Goal: Task Accomplishment & Management: Use online tool/utility

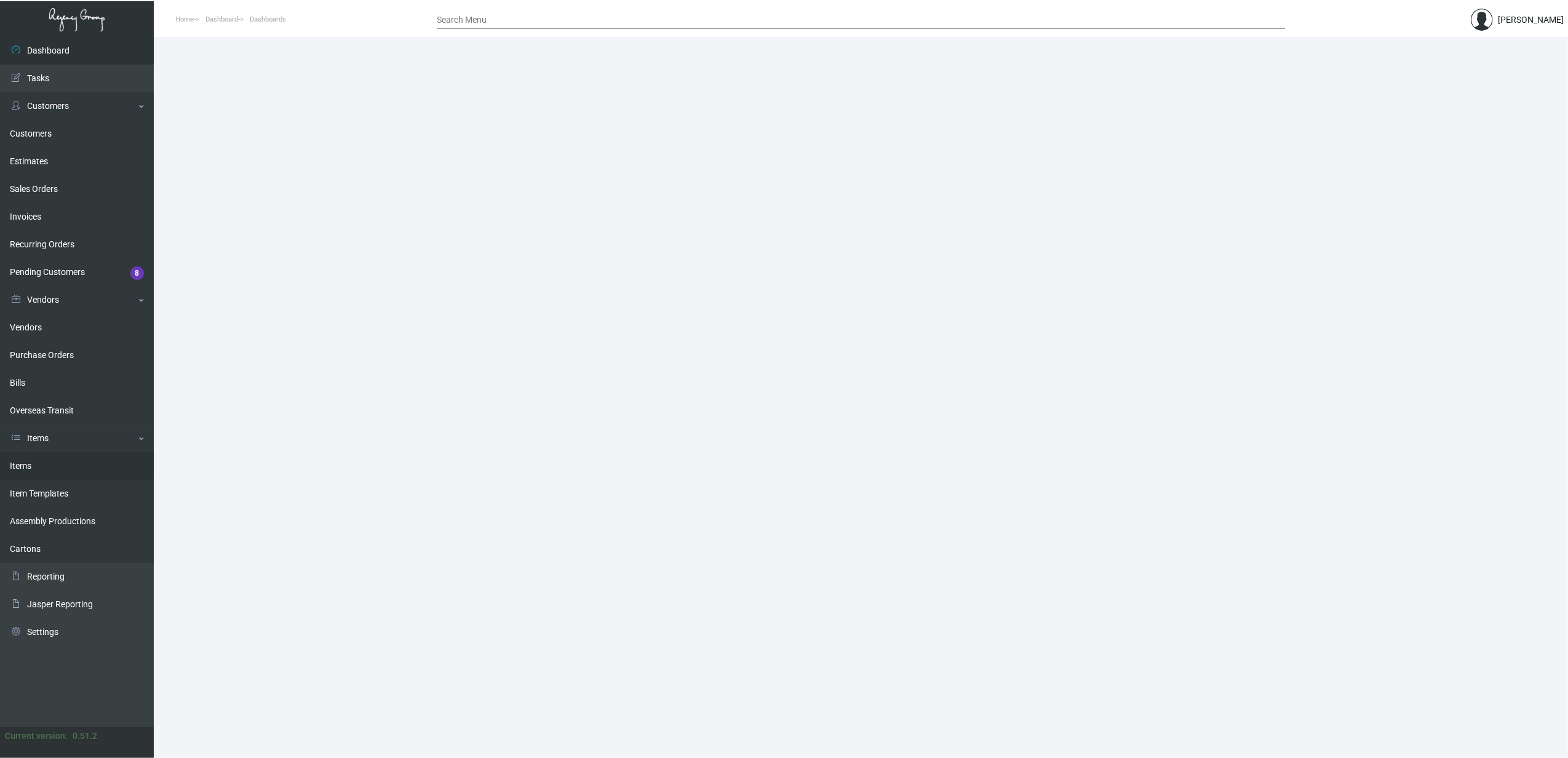
click at [41, 438] on link "Items" at bounding box center [77, 466] width 154 height 27
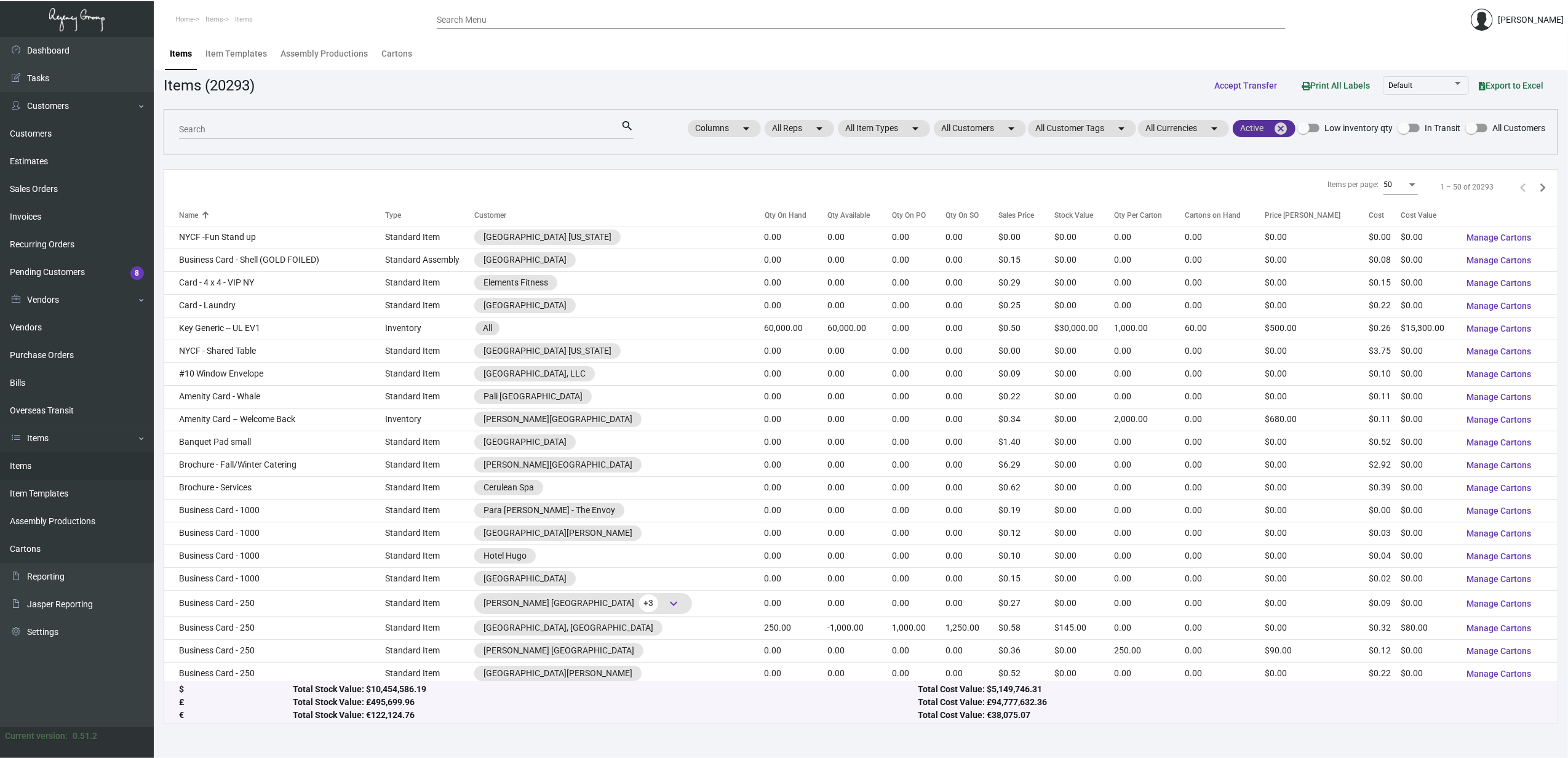
click at [773, 124] on mat-icon "cancel" at bounding box center [1281, 128] width 15 height 15
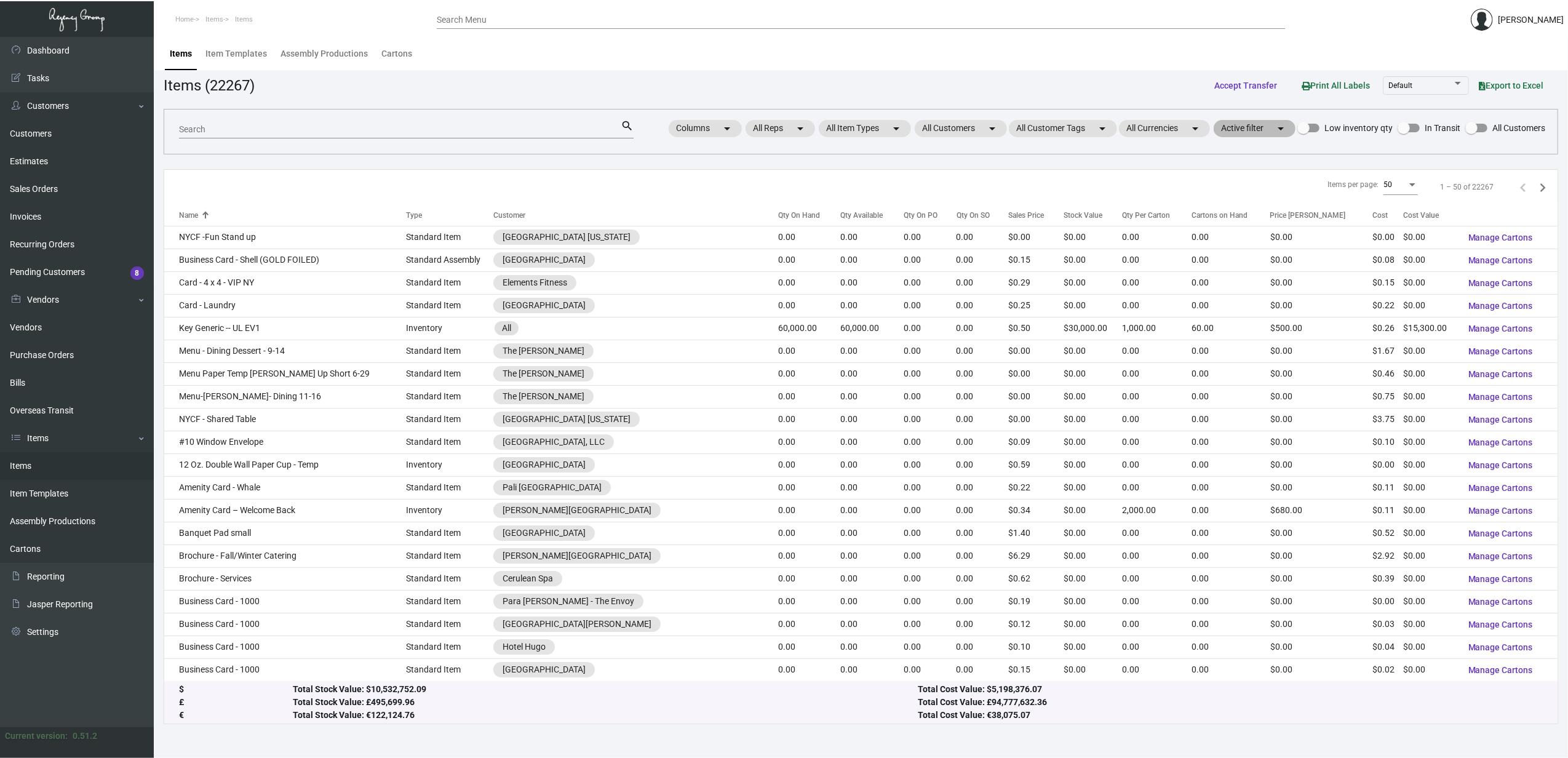
click at [773, 130] on mat-chip "Active filter arrow_drop_down" at bounding box center [1254, 128] width 82 height 17
click at [773, 119] on div at bounding box center [784, 379] width 1568 height 758
click at [773, 131] on mat-chip "All Customers arrow_drop_down" at bounding box center [961, 128] width 92 height 17
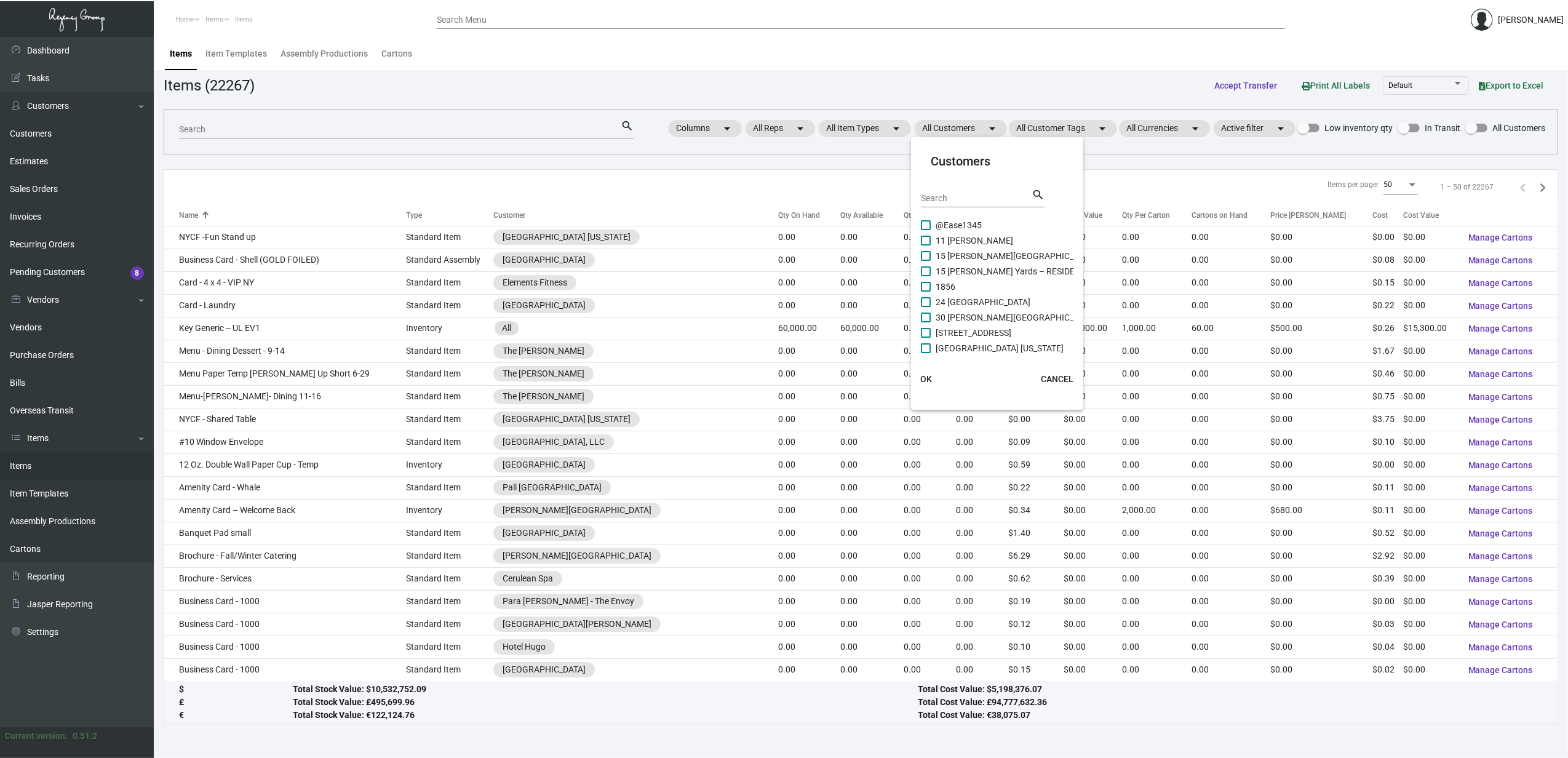
click at [773, 198] on input "Search" at bounding box center [976, 199] width 111 height 10
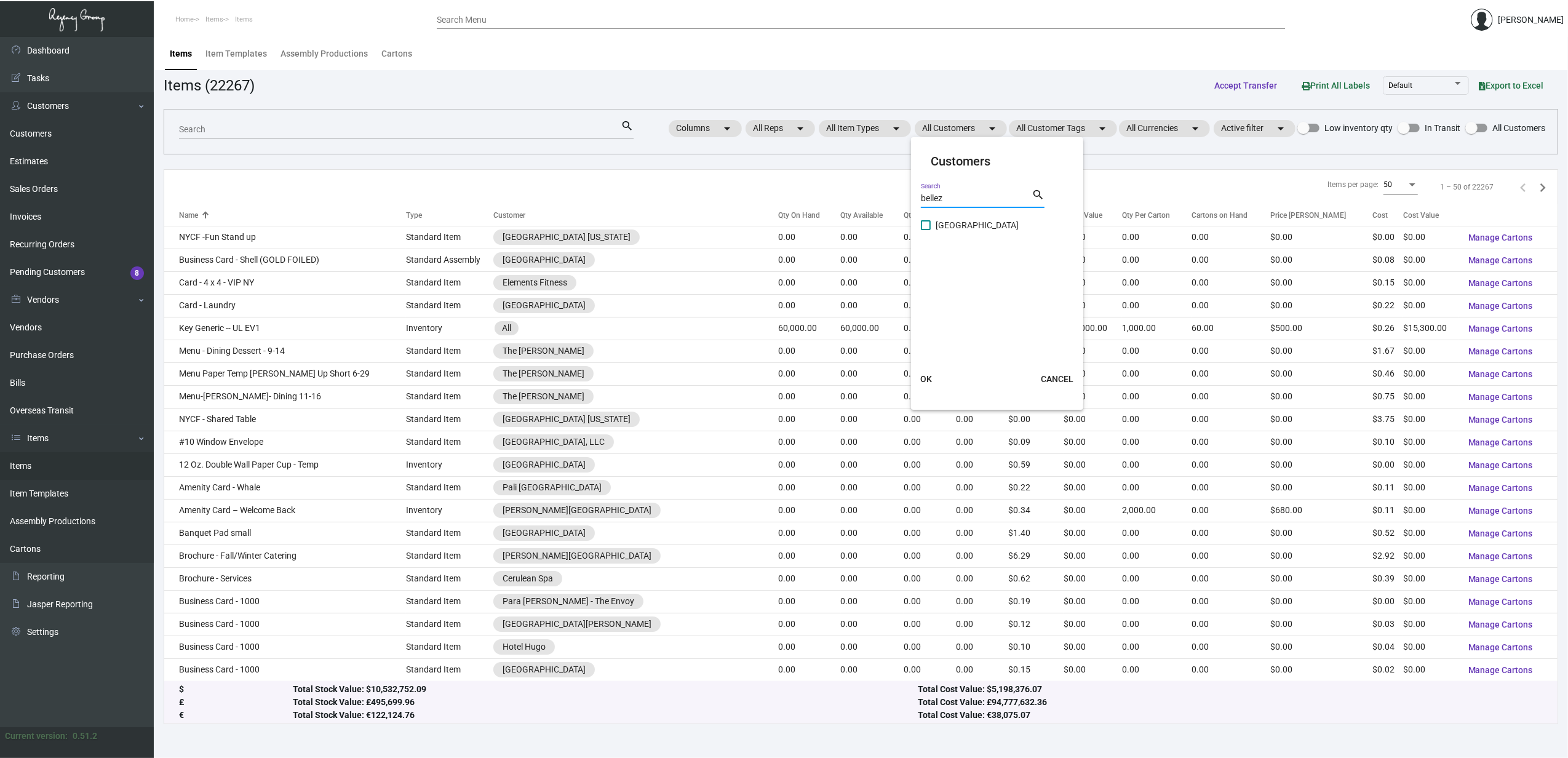
type input "bellez"
click at [773, 227] on span "[GEOGRAPHIC_DATA]" at bounding box center [977, 225] width 83 height 15
click at [773, 230] on input "[GEOGRAPHIC_DATA]" at bounding box center [925, 230] width 1 height 1
checkbox input "true"
click at [773, 372] on button "OK" at bounding box center [925, 379] width 39 height 22
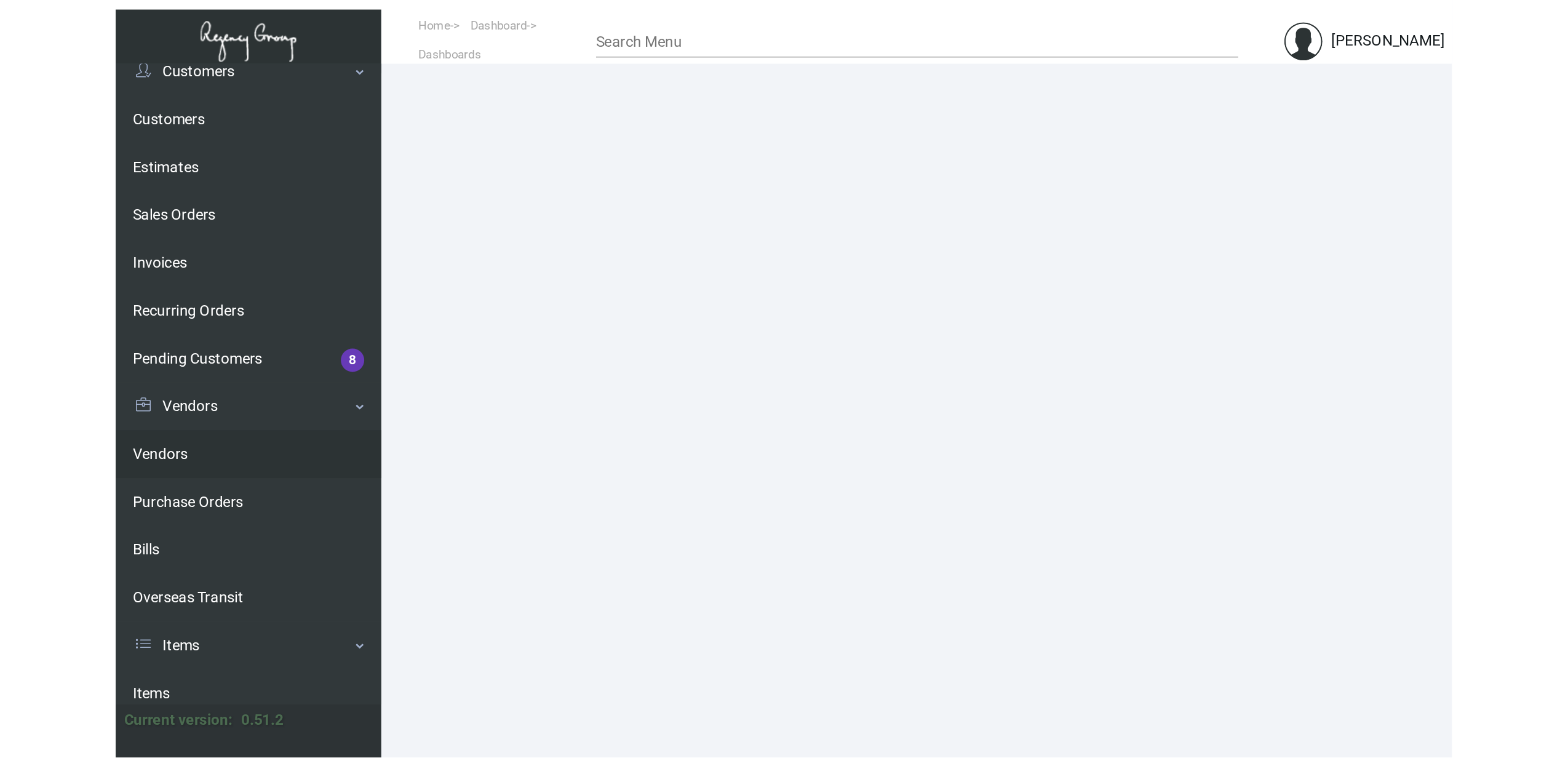
scroll to position [164, 0]
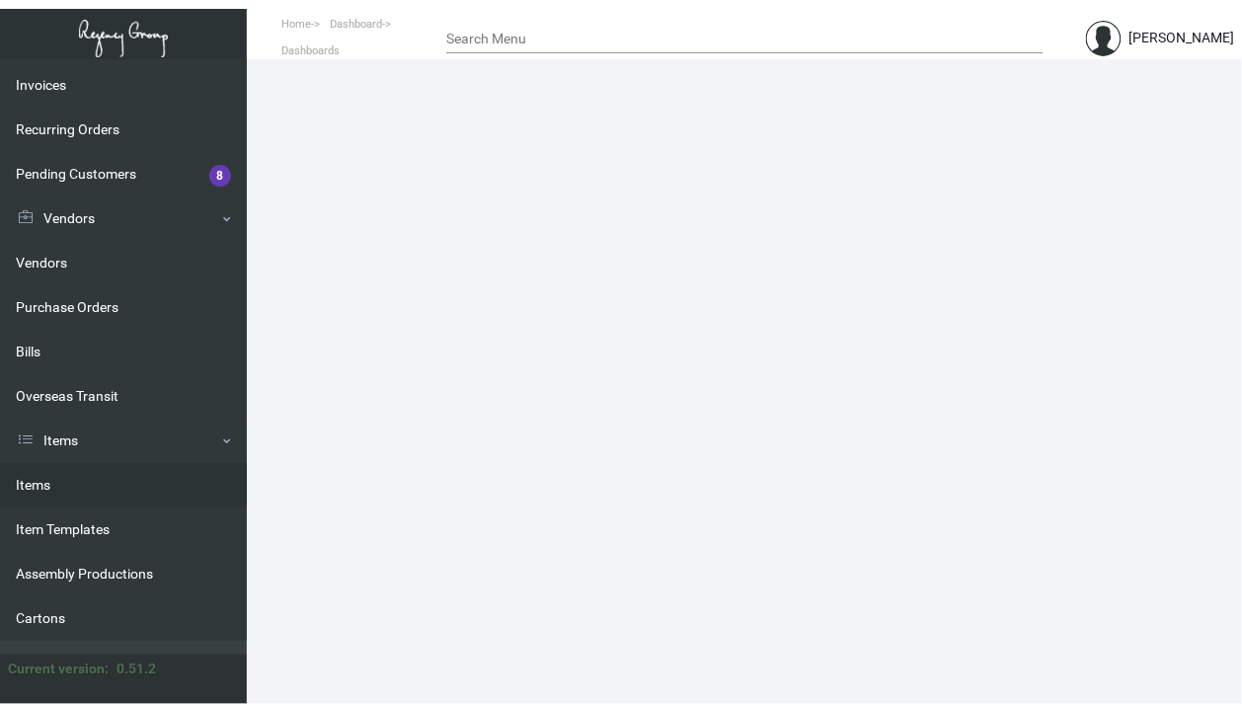
click at [80, 491] on link "Items" at bounding box center [123, 485] width 247 height 44
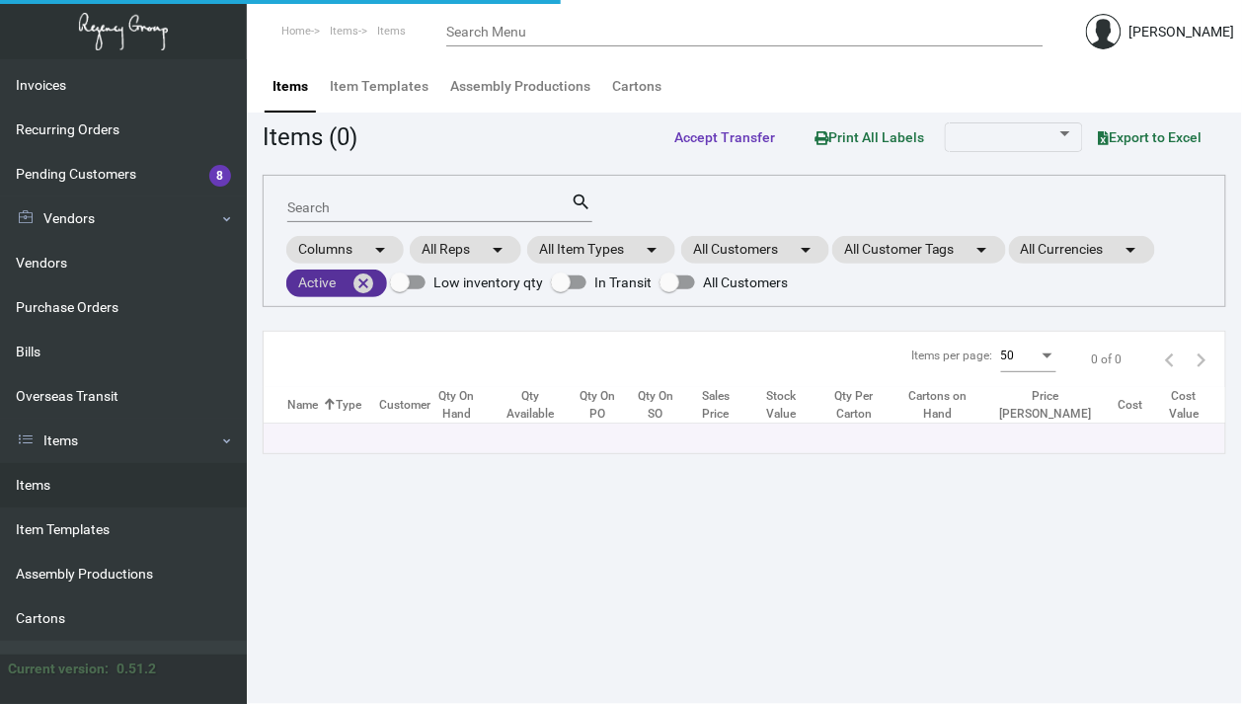
click at [365, 281] on mat-icon "cancel" at bounding box center [363, 283] width 24 height 24
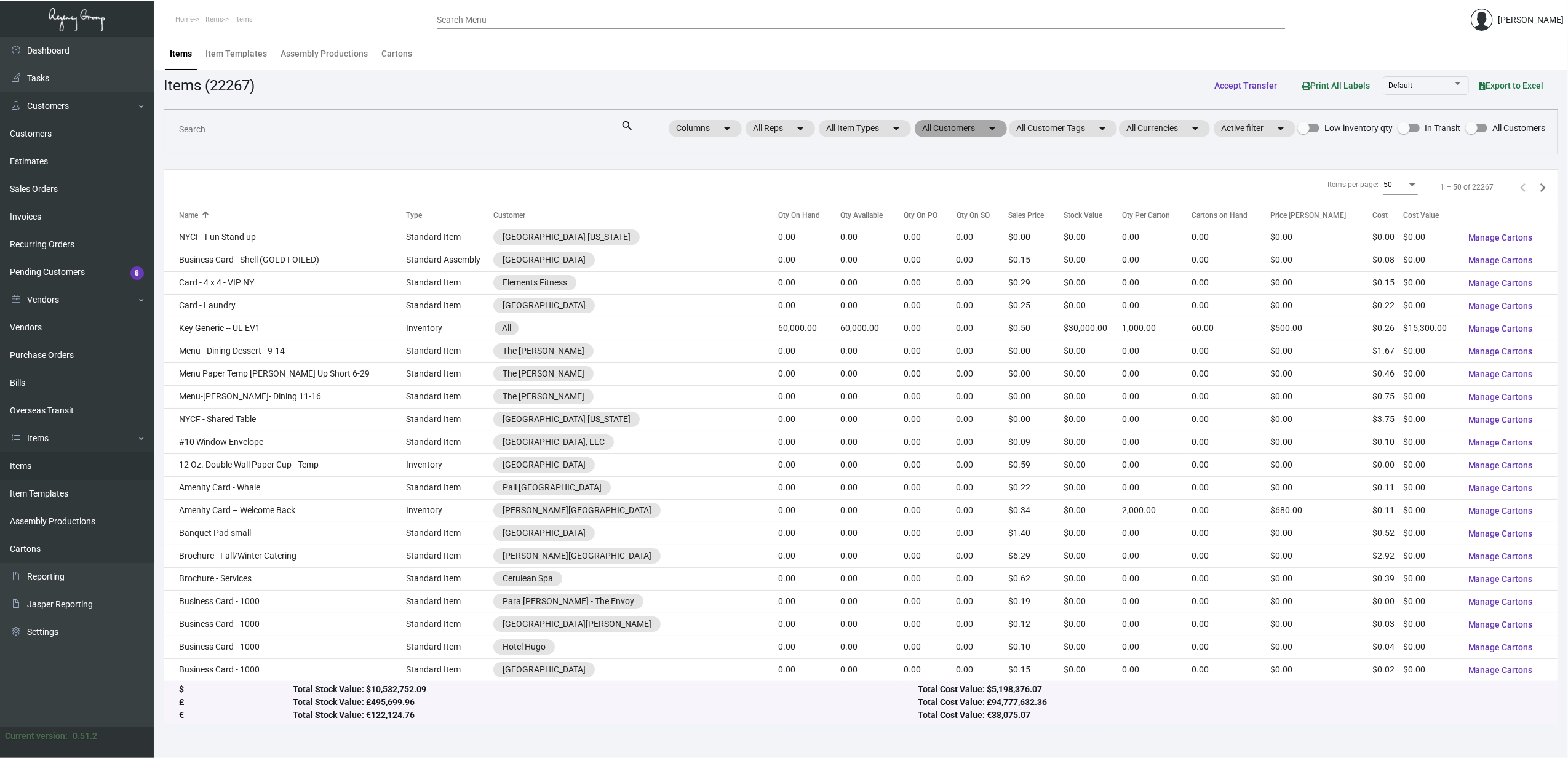
click at [773, 133] on mat-chip "All Customers arrow_drop_down" at bounding box center [961, 128] width 92 height 17
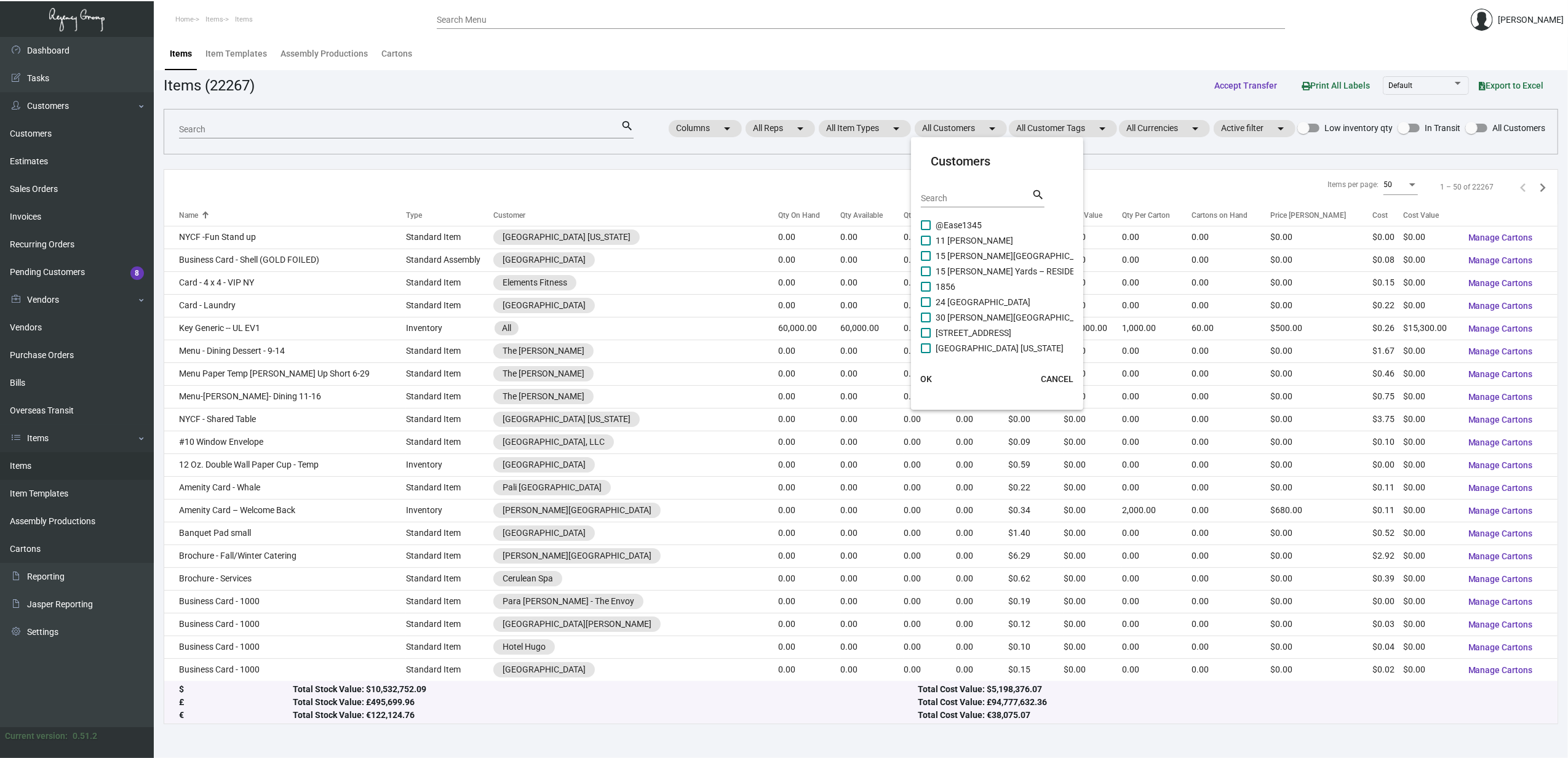
click at [773, 197] on input "Search" at bounding box center [976, 199] width 111 height 10
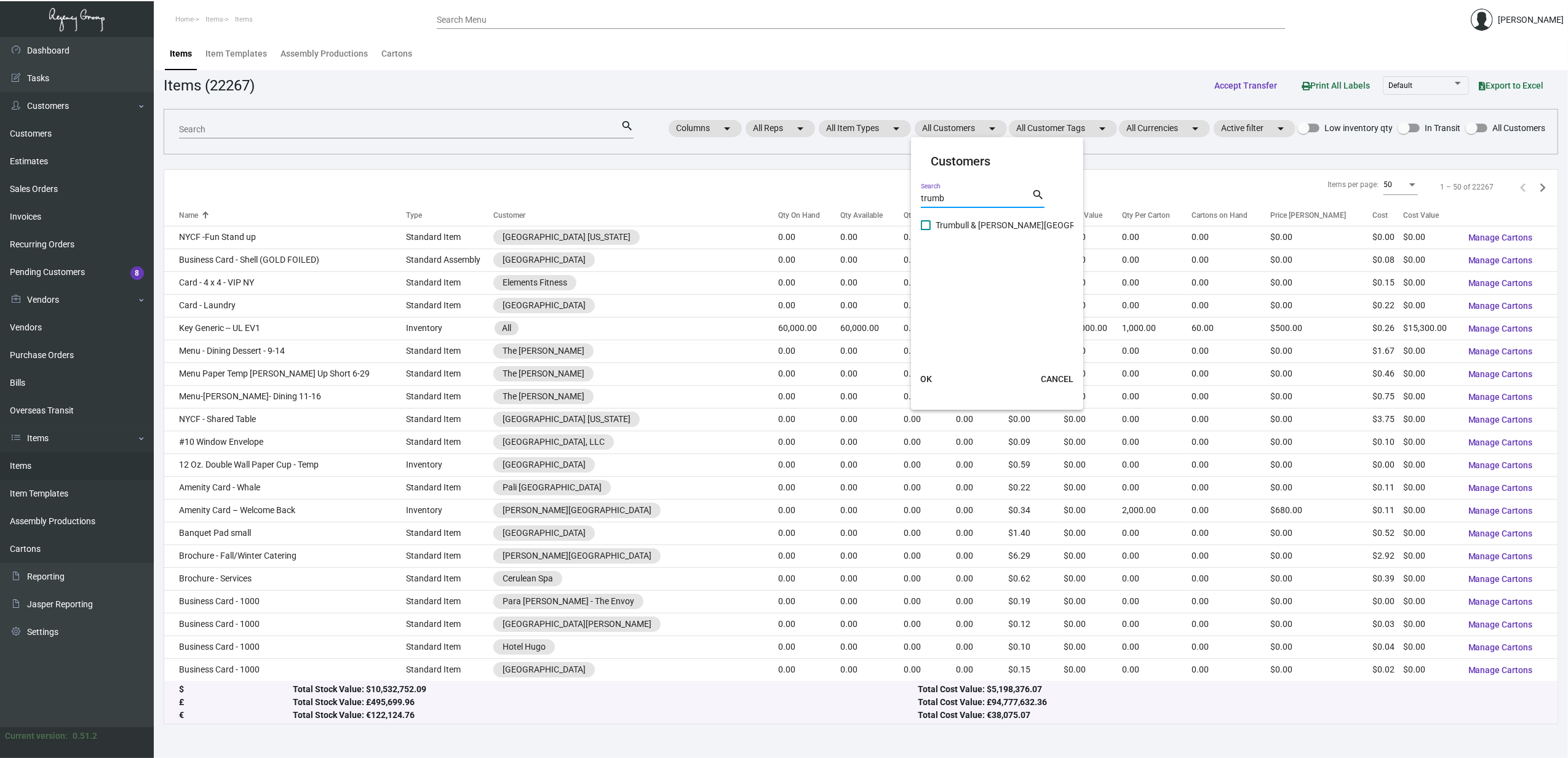
type input "trumb"
click at [773, 219] on span "Trumbull & Porter Hotel" at bounding box center [1031, 225] width 191 height 15
click at [773, 230] on input "Trumbull & Porter Hotel" at bounding box center [925, 230] width 1 height 1
checkbox input "true"
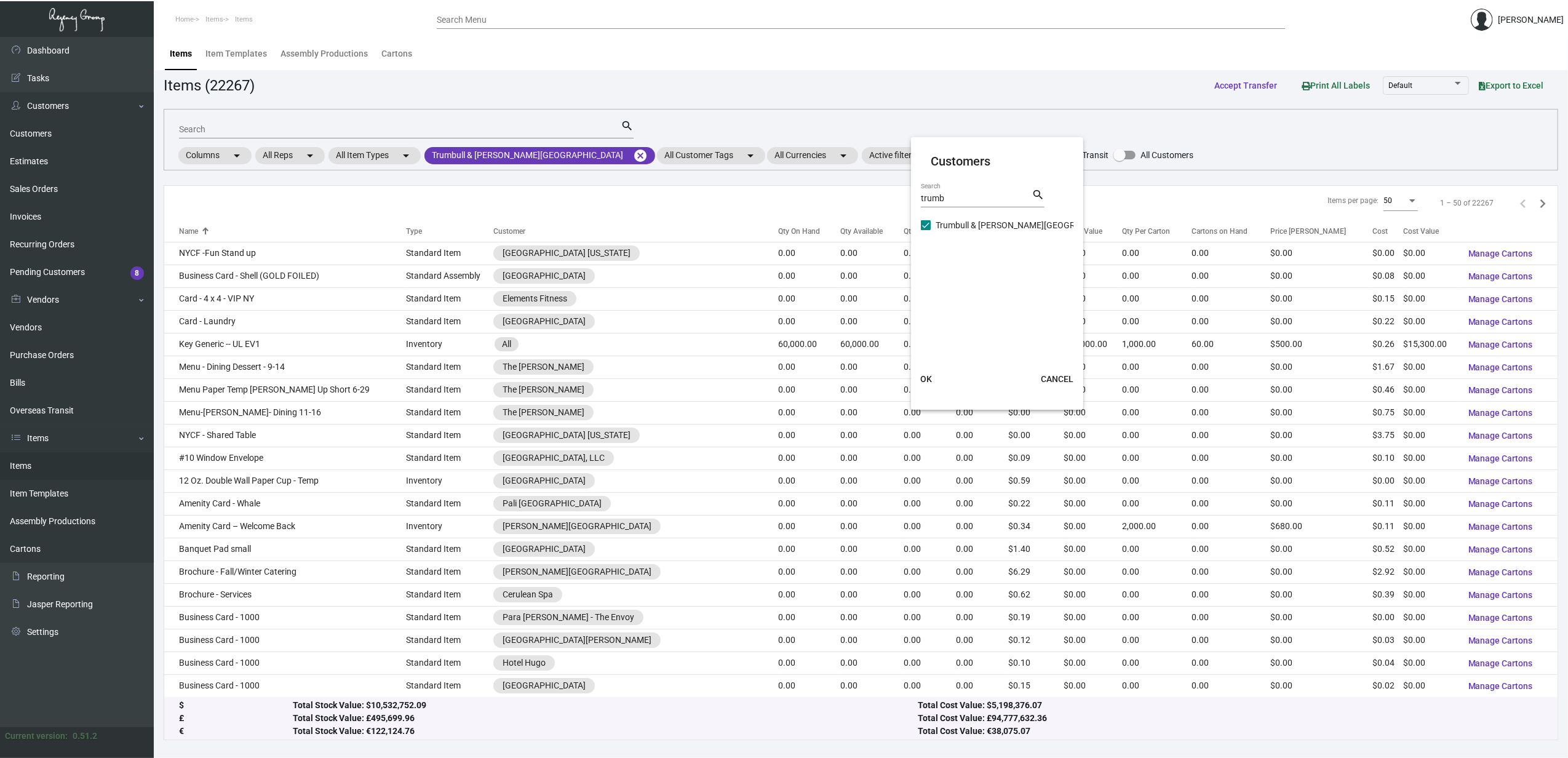
click at [773, 391] on mat-card-actions "OK CANCEL" at bounding box center [997, 378] width 182 height 32
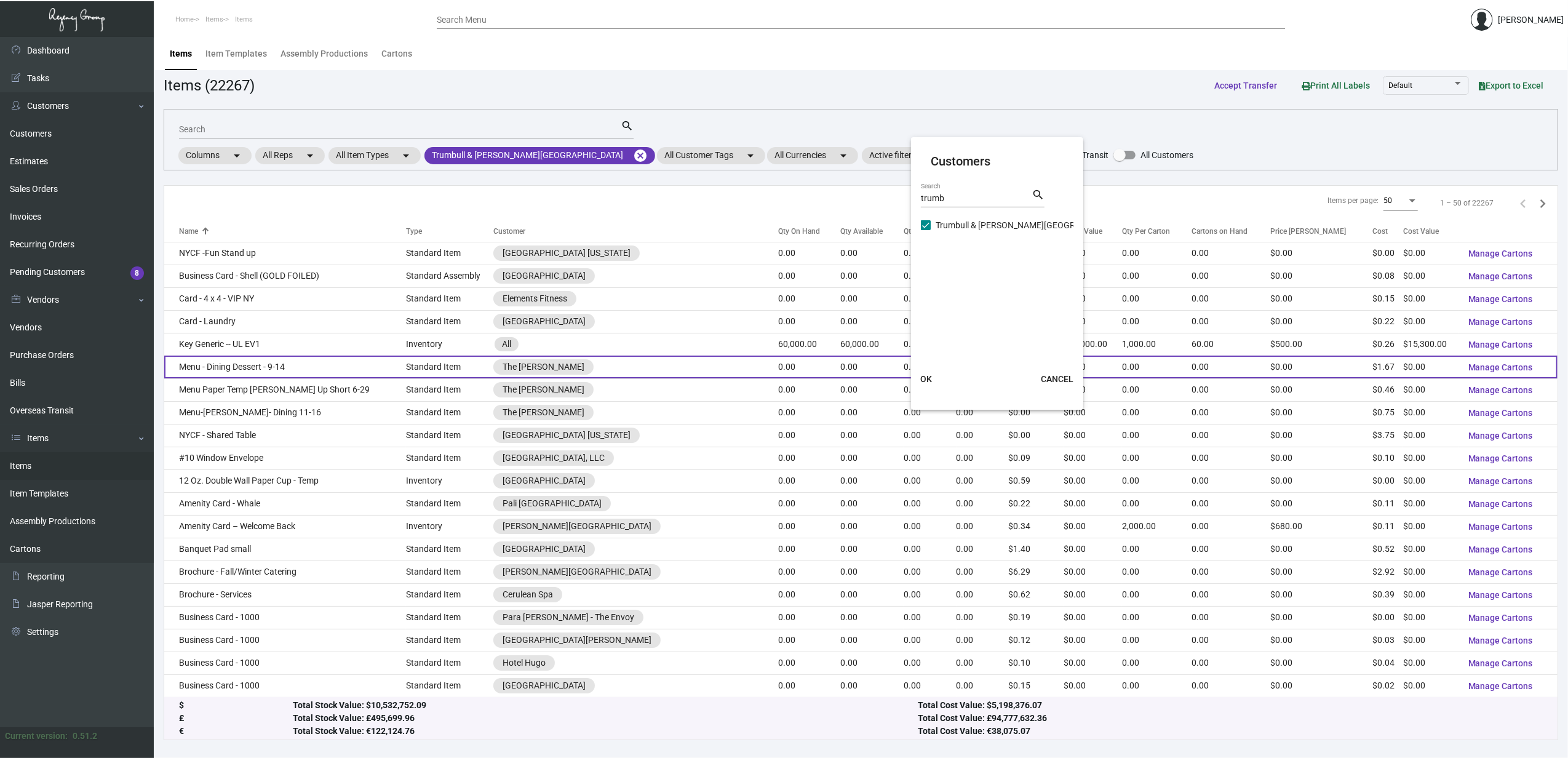
click at [773, 375] on span "OK" at bounding box center [925, 379] width 12 height 10
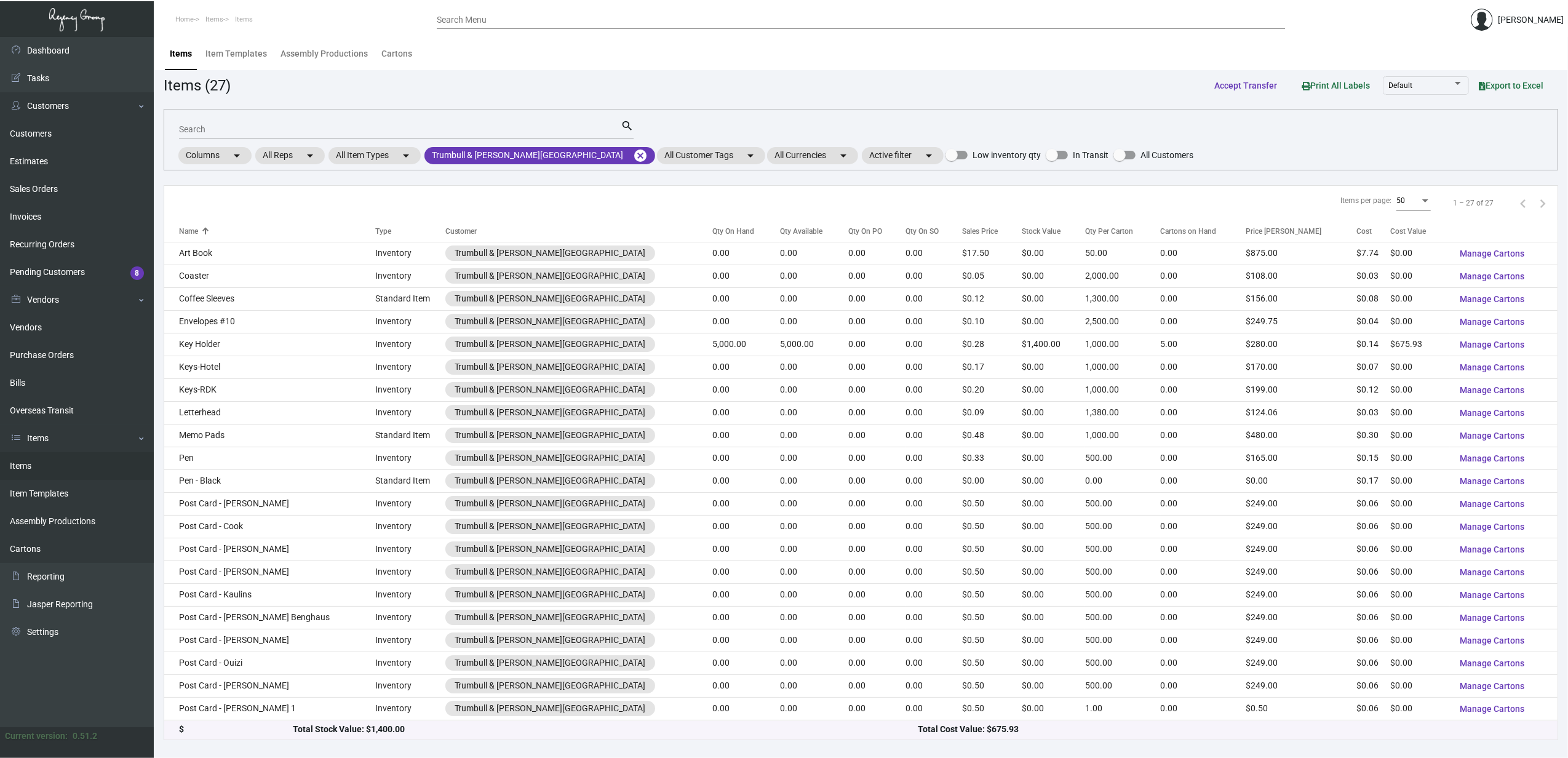
click at [593, 235] on th "Customer" at bounding box center [579, 231] width 267 height 22
click at [712, 233] on div "Qty On Hand" at bounding box center [733, 231] width 42 height 11
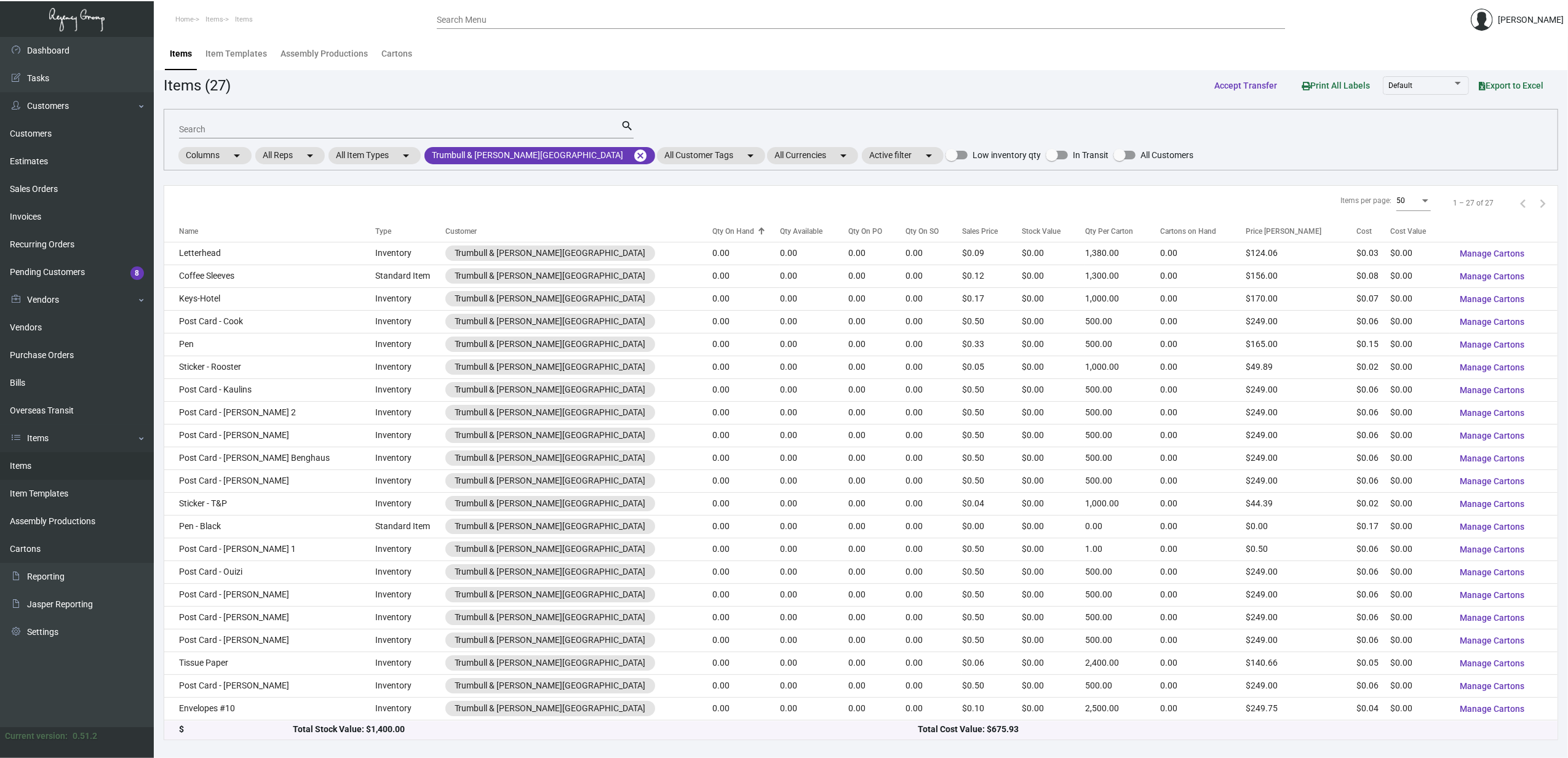
click at [712, 233] on div "Qty On Hand" at bounding box center [733, 231] width 42 height 11
